Goal: Task Accomplishment & Management: Complete application form

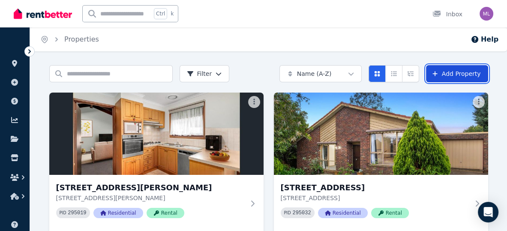
click at [446, 79] on link "Add Property" at bounding box center [457, 73] width 62 height 17
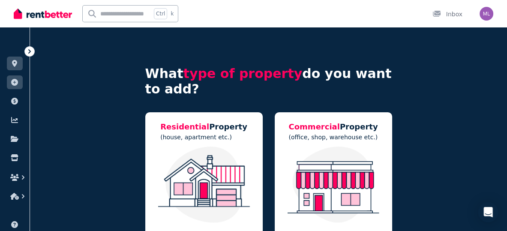
scroll to position [54, 0]
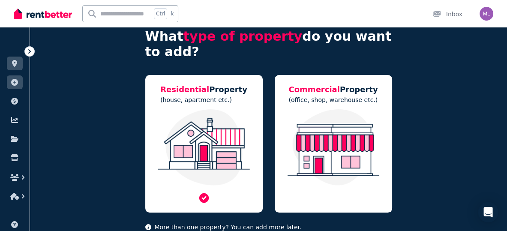
click at [199, 130] on img at bounding box center [204, 147] width 100 height 76
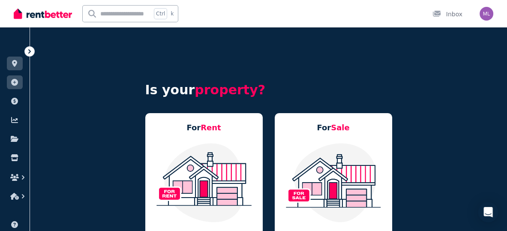
scroll to position [72, 0]
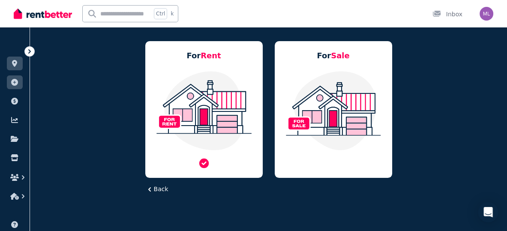
click at [203, 99] on img at bounding box center [204, 110] width 100 height 81
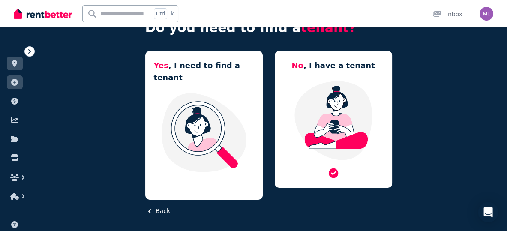
click at [306, 114] on img at bounding box center [333, 120] width 100 height 81
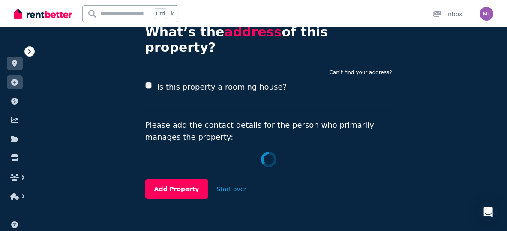
scroll to position [72, 0]
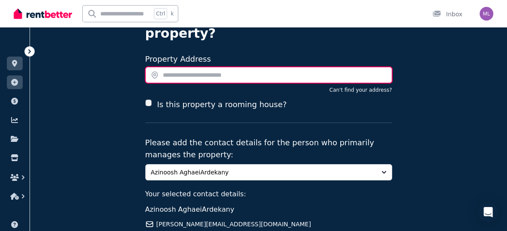
click at [198, 67] on input "text" at bounding box center [268, 75] width 247 height 16
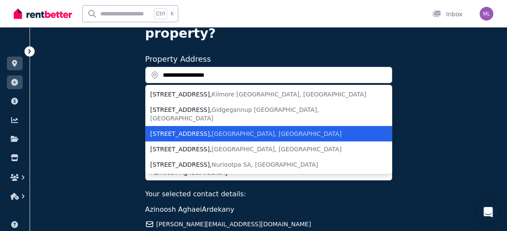
click at [212, 130] on span "Mill Park VIC, Australia" at bounding box center [277, 133] width 130 height 7
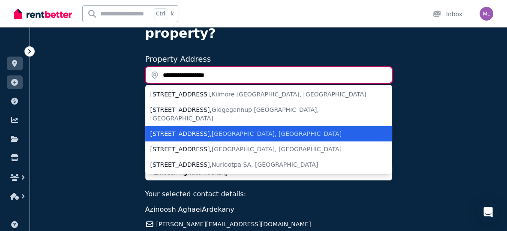
type input "**********"
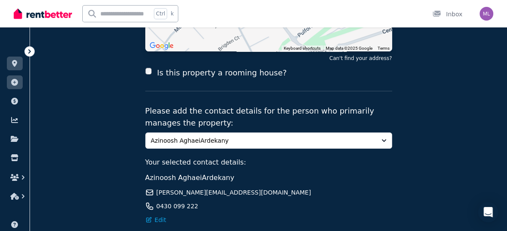
scroll to position [179, 0]
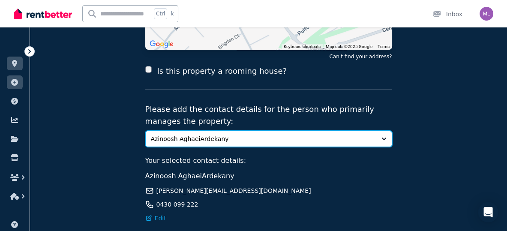
click at [378, 131] on button "Azinoosh AghaeiArdekany" at bounding box center [268, 139] width 247 height 16
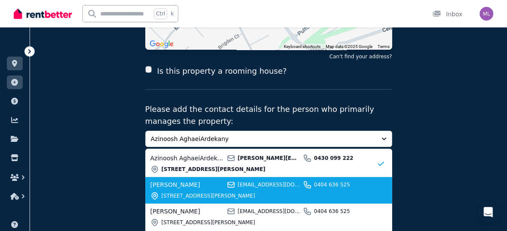
click at [178, 180] on div "meysam lashkari meysam.lashkari@outlook.com 0404 636 525 5a Mcdonald Crescent, …" at bounding box center [263, 190] width 226 height 20
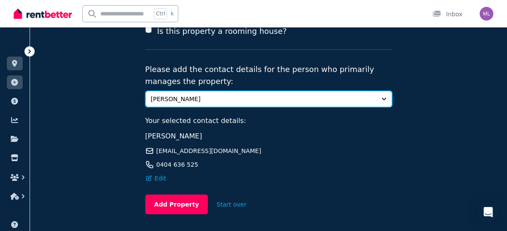
scroll to position [233, 0]
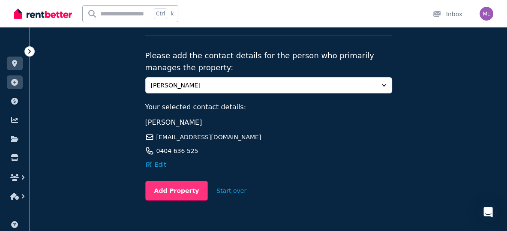
click at [181, 181] on button "Add Property" at bounding box center [176, 191] width 63 height 20
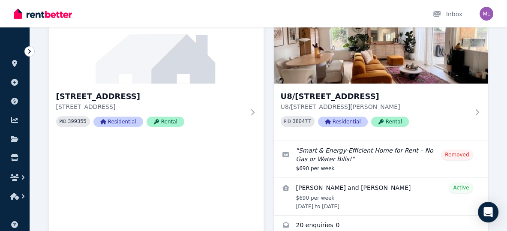
scroll to position [321, 0]
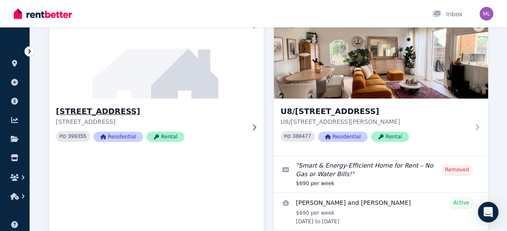
click at [209, 126] on div "47 Centenary Dr, Mill Park 47 Centenary Dr, Mill Park VIC 3082 PID 399355 Resid…" at bounding box center [150, 126] width 189 height 43
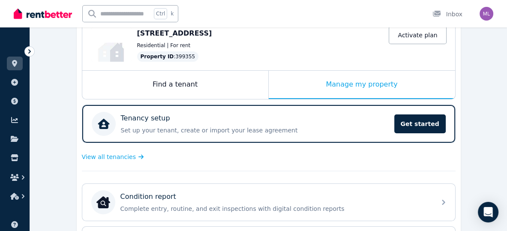
scroll to position [66, 0]
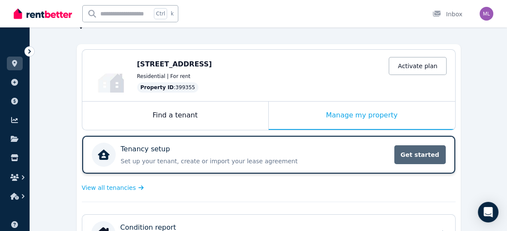
click at [413, 158] on span "Get started" at bounding box center [419, 154] width 51 height 19
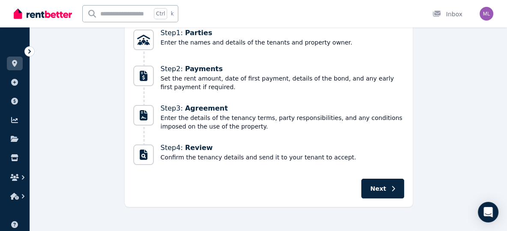
scroll to position [184, 0]
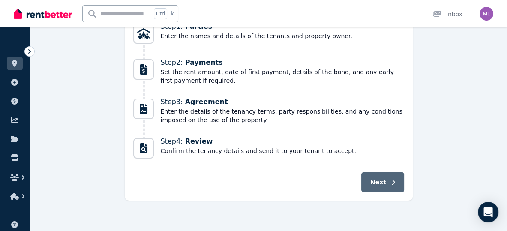
click at [382, 180] on span "Next" at bounding box center [378, 182] width 16 height 9
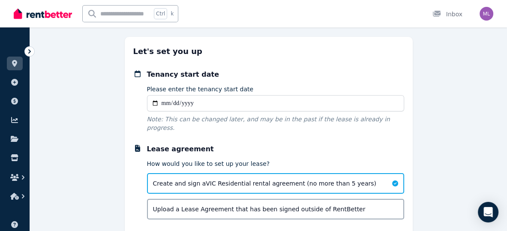
scroll to position [93, 0]
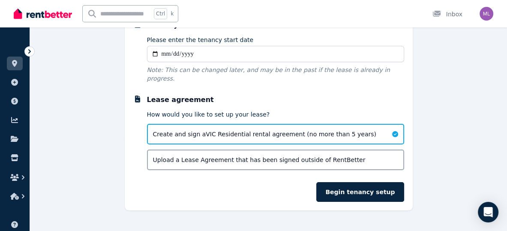
click at [162, 56] on input "Please enter the tenancy start date" at bounding box center [275, 54] width 257 height 16
type input "**********"
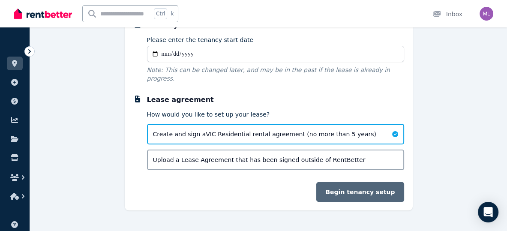
click at [358, 182] on button "Begin tenancy setup" at bounding box center [359, 192] width 87 height 20
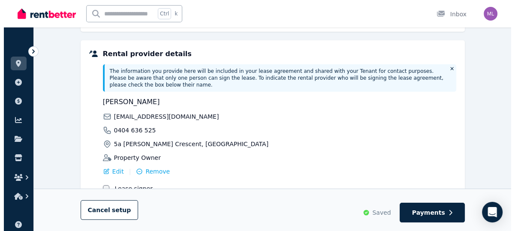
scroll to position [210, 0]
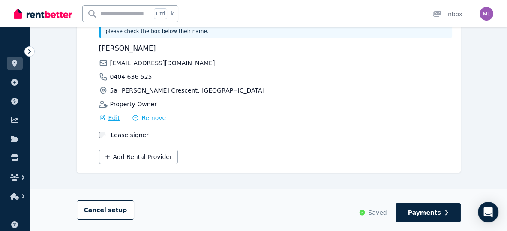
click at [109, 114] on span "Edit" at bounding box center [114, 118] width 12 height 9
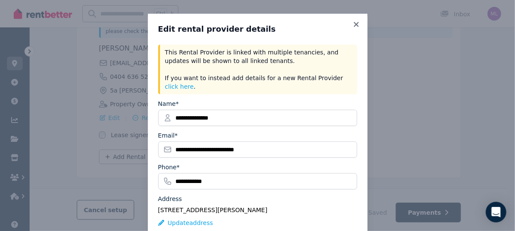
scroll to position [0, 0]
click at [194, 82] on button "click here" at bounding box center [179, 86] width 29 height 9
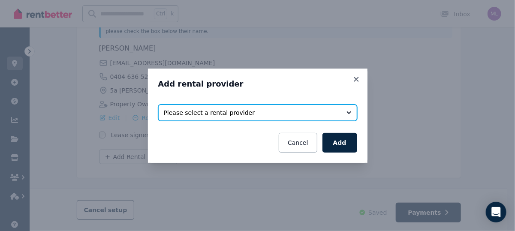
click at [214, 110] on span "Please select a rental provider" at bounding box center [252, 112] width 176 height 9
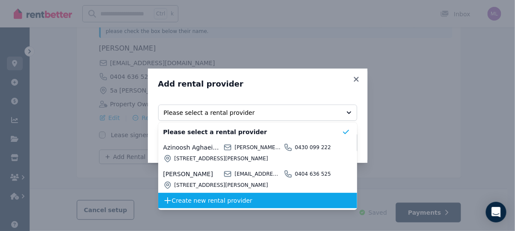
click at [209, 201] on span "Create new rental provider" at bounding box center [257, 200] width 170 height 9
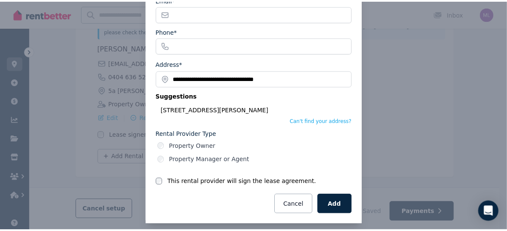
scroll to position [92, 0]
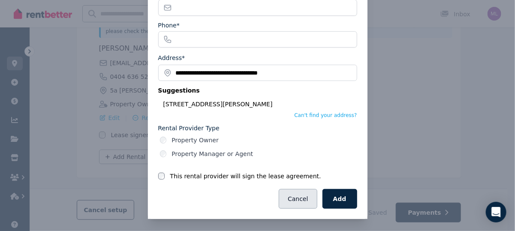
click at [300, 198] on button "Cancel" at bounding box center [298, 199] width 38 height 20
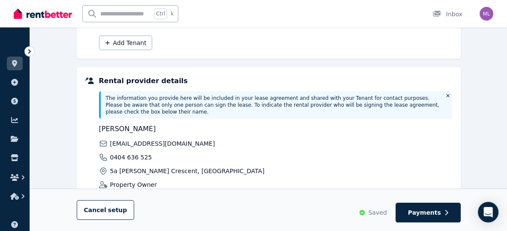
scroll to position [161, 0]
